Goal: Check status

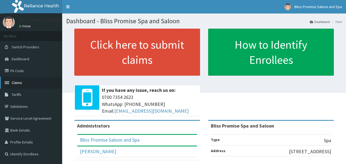
click at [22, 86] on link "Claims" at bounding box center [31, 83] width 62 height 12
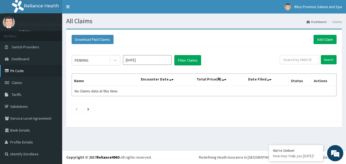
click at [15, 70] on link "PA Code" at bounding box center [31, 71] width 62 height 12
click at [305, 60] on input "text" at bounding box center [299, 59] width 39 height 9
type input "pes"
click at [330, 59] on input "Search" at bounding box center [329, 59] width 16 height 9
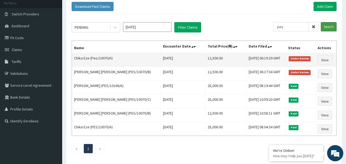
scroll to position [32, 0]
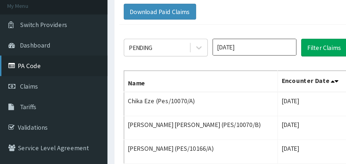
click at [15, 40] on link "PA Code" at bounding box center [31, 38] width 62 height 12
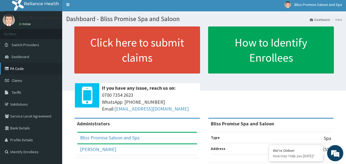
click at [46, 63] on link "PA Code" at bounding box center [31, 69] width 62 height 12
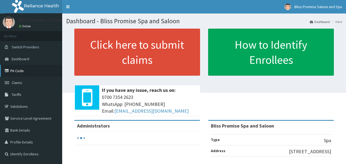
click at [3, 69] on link "PA Code" at bounding box center [31, 71] width 62 height 12
click at [21, 68] on link "PA Code" at bounding box center [31, 71] width 62 height 12
